Goal: Contribute content

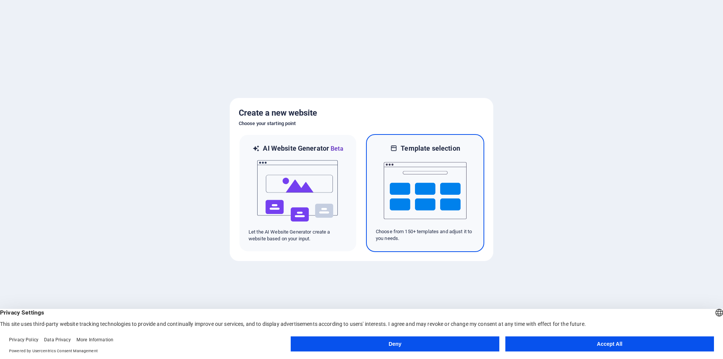
click at [421, 190] on img at bounding box center [425, 190] width 83 height 75
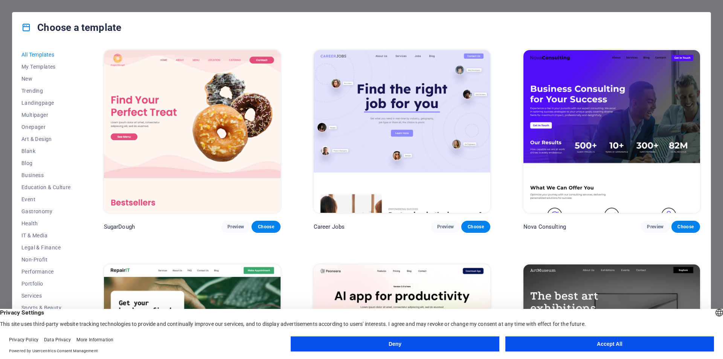
click at [600, 340] on button "Accept All" at bounding box center [609, 343] width 209 height 15
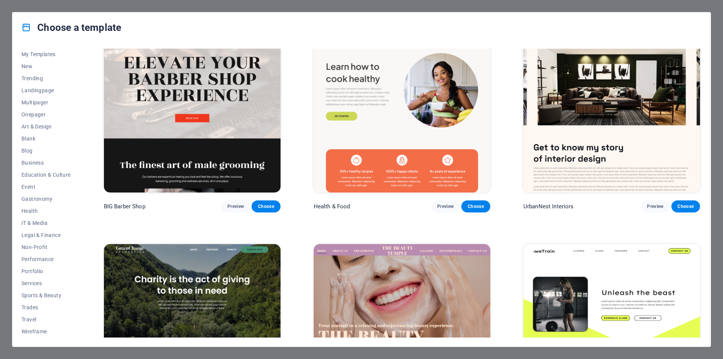
scroll to position [1318, 0]
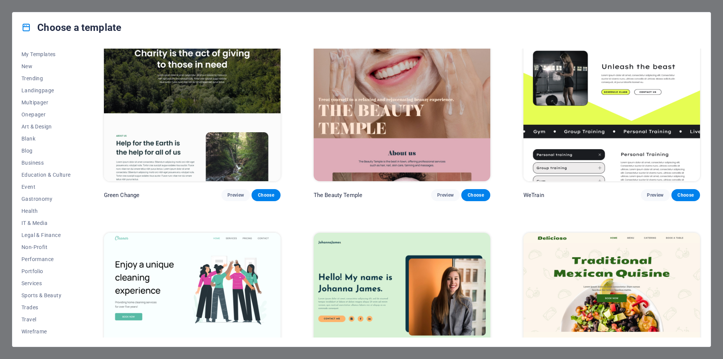
click at [266, 9] on div "Choose a template All Templates My Templates New Trending Landingpage Multipage…" at bounding box center [361, 179] width 723 height 359
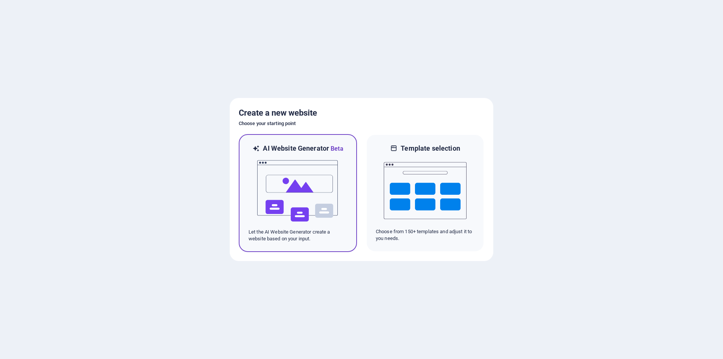
click at [300, 189] on img at bounding box center [297, 190] width 83 height 75
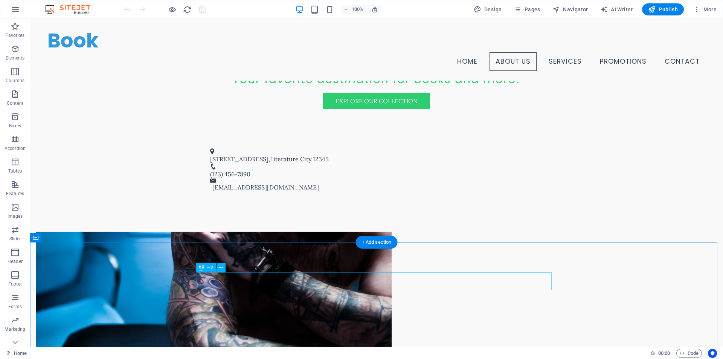
scroll to position [283, 0]
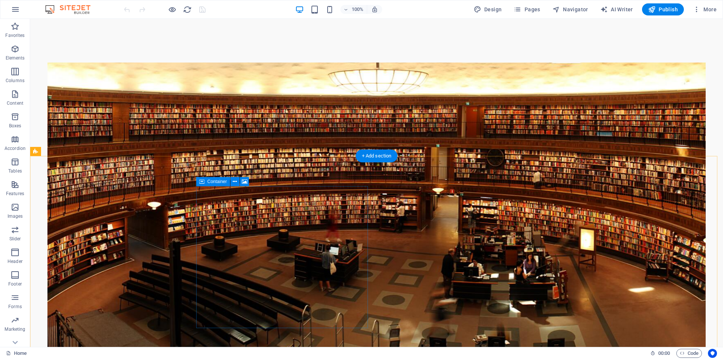
scroll to position [226, 0]
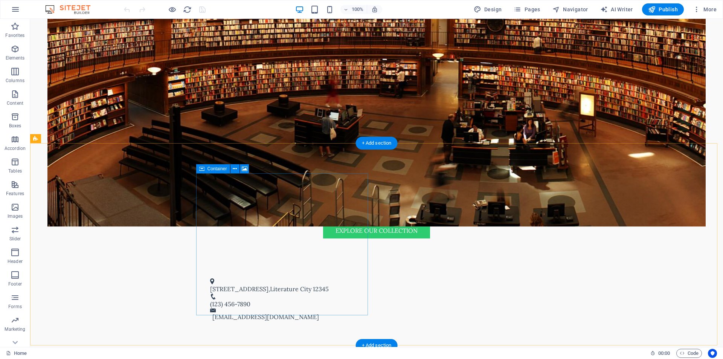
click at [242, 168] on icon at bounding box center [245, 169] width 6 height 8
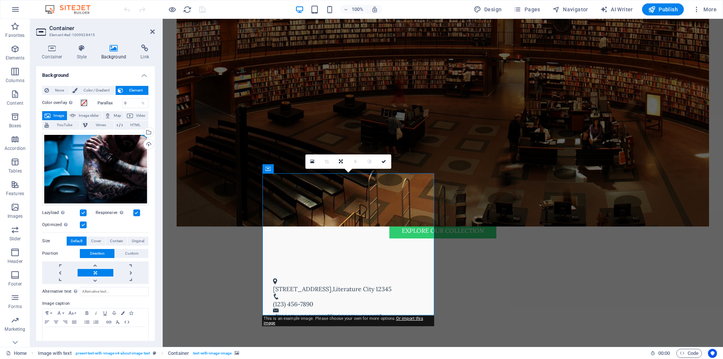
click at [56, 114] on span "Image" at bounding box center [59, 115] width 12 height 9
click at [15, 211] on icon "button" at bounding box center [15, 207] width 9 height 9
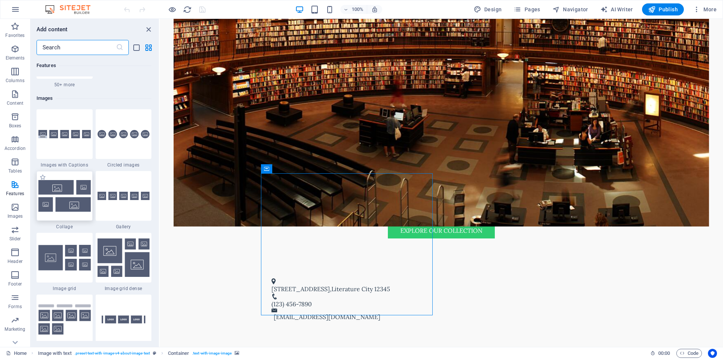
scroll to position [3742, 0]
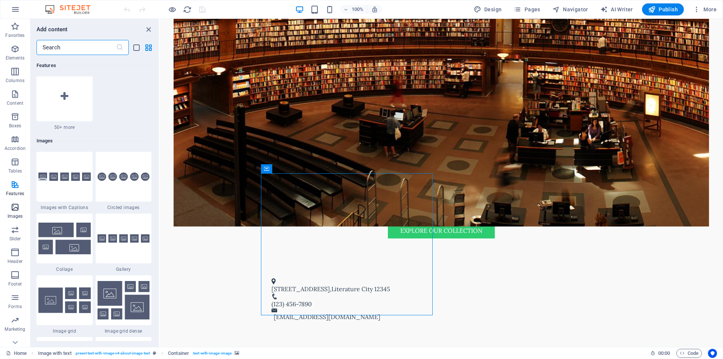
click at [15, 209] on icon "button" at bounding box center [15, 207] width 9 height 9
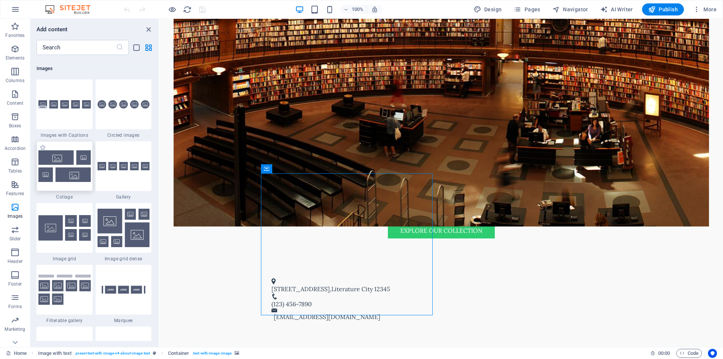
scroll to position [3817, 0]
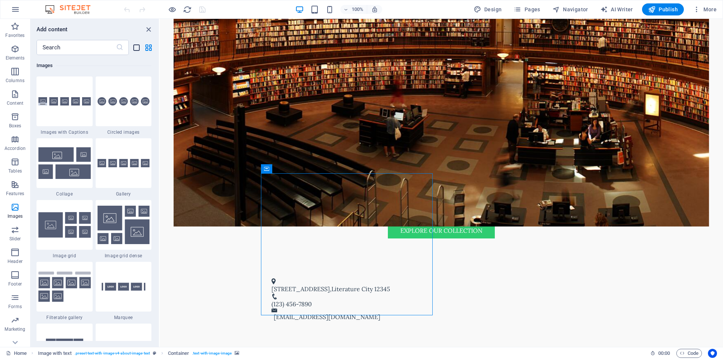
click at [136, 47] on icon "list-view" at bounding box center [136, 47] width 9 height 9
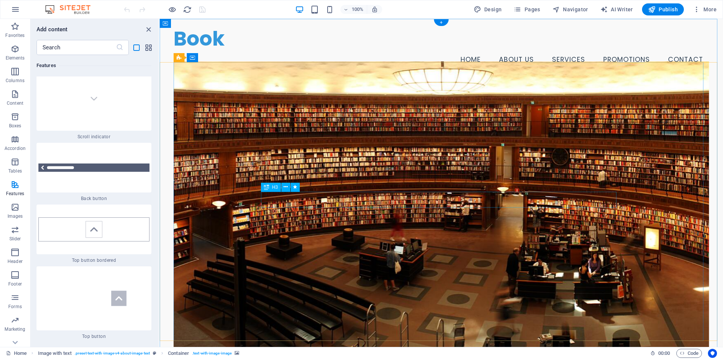
scroll to position [0, 0]
